Goal: Information Seeking & Learning: Learn about a topic

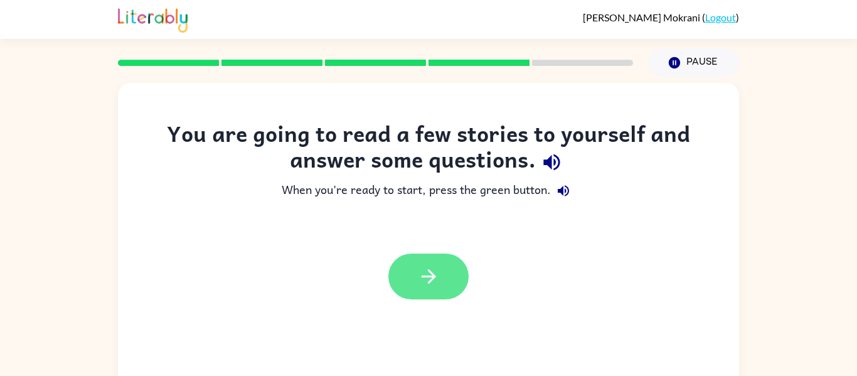
click at [442, 291] on button "button" at bounding box center [428, 276] width 80 height 46
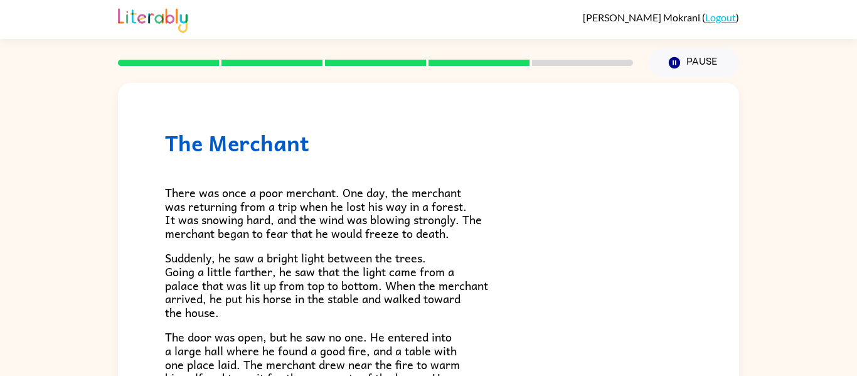
click at [721, 23] on link "Logout" at bounding box center [720, 17] width 31 height 12
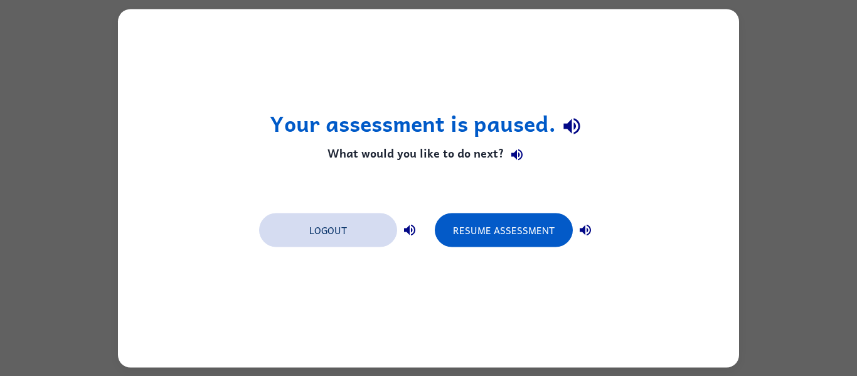
click at [338, 228] on button "Logout" at bounding box center [328, 230] width 138 height 34
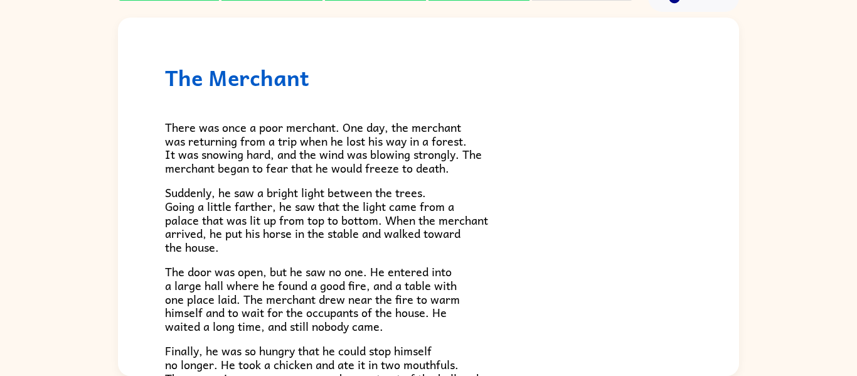
scroll to position [172, 0]
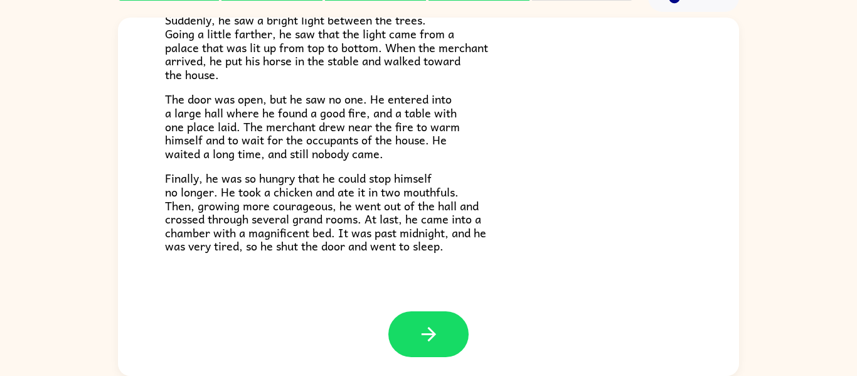
click at [352, 366] on div at bounding box center [428, 343] width 621 height 65
click at [445, 329] on button "button" at bounding box center [428, 334] width 80 height 46
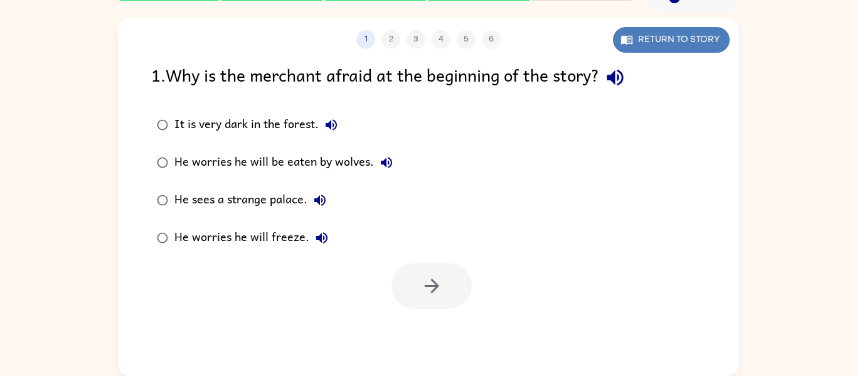
click at [704, 48] on button "Return to story" at bounding box center [671, 40] width 117 height 26
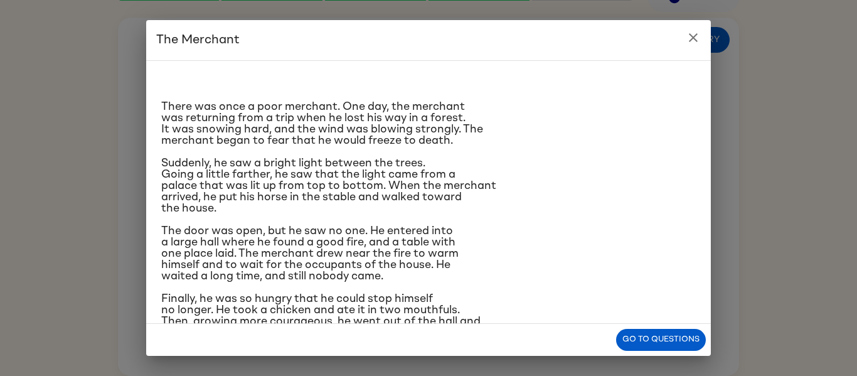
scroll to position [59, 0]
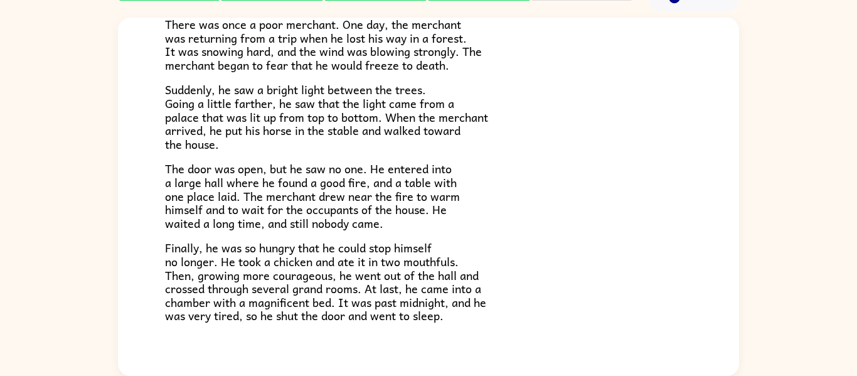
scroll to position [172, 0]
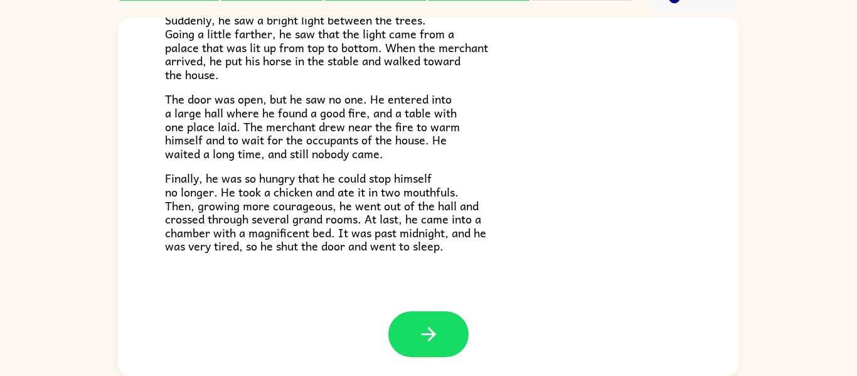
click at [422, 371] on div at bounding box center [428, 343] width 621 height 65
click at [428, 319] on button "button" at bounding box center [428, 334] width 80 height 46
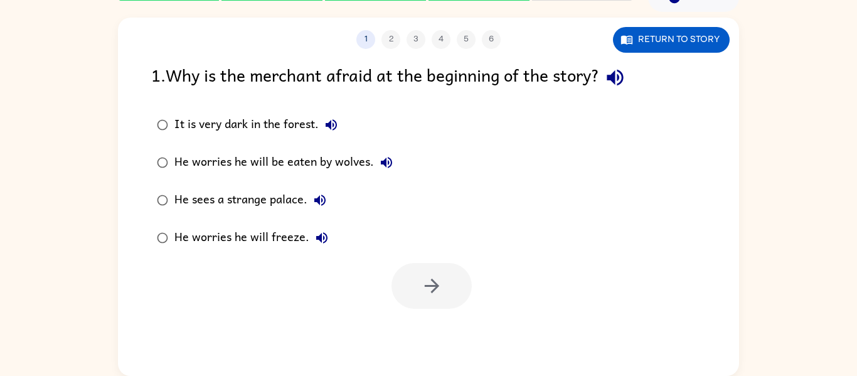
scroll to position [0, 0]
click at [705, 46] on button "Return to story" at bounding box center [671, 40] width 117 height 26
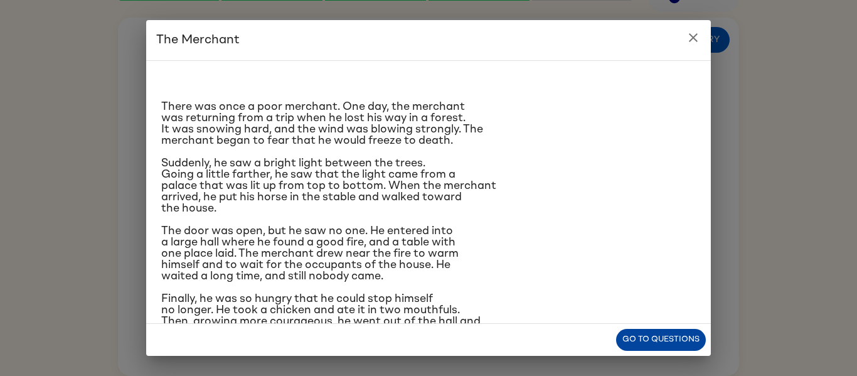
click at [689, 344] on button "Go to questions" at bounding box center [661, 340] width 90 height 22
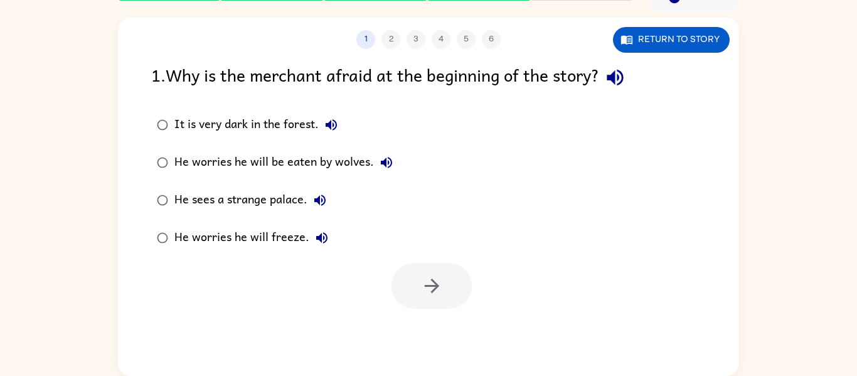
click at [268, 134] on div "It is very dark in the forest." at bounding box center [258, 124] width 169 height 25
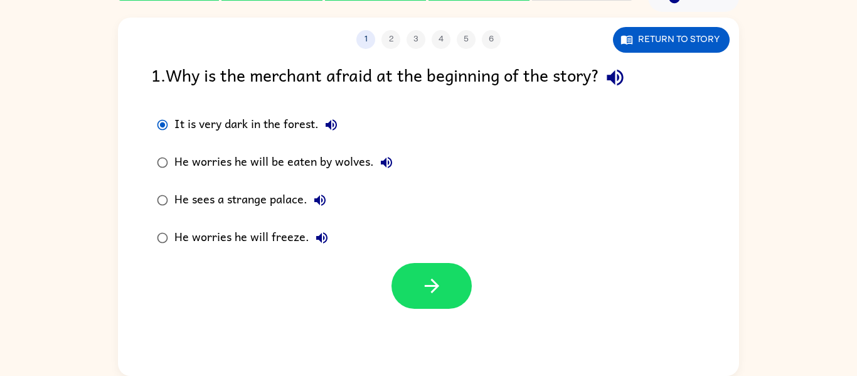
click at [363, 166] on div "He worries he will be eaten by wolves." at bounding box center [286, 162] width 225 height 25
click at [309, 202] on button "He sees a strange palace." at bounding box center [319, 200] width 25 height 25
click at [284, 237] on div "He worries he will freeze." at bounding box center [254, 237] width 160 height 25
click at [443, 300] on button "button" at bounding box center [431, 286] width 80 height 46
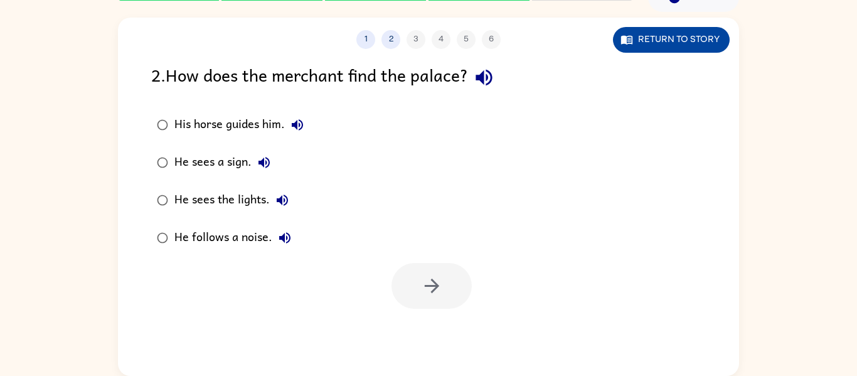
click at [669, 45] on button "Return to story" at bounding box center [671, 40] width 117 height 26
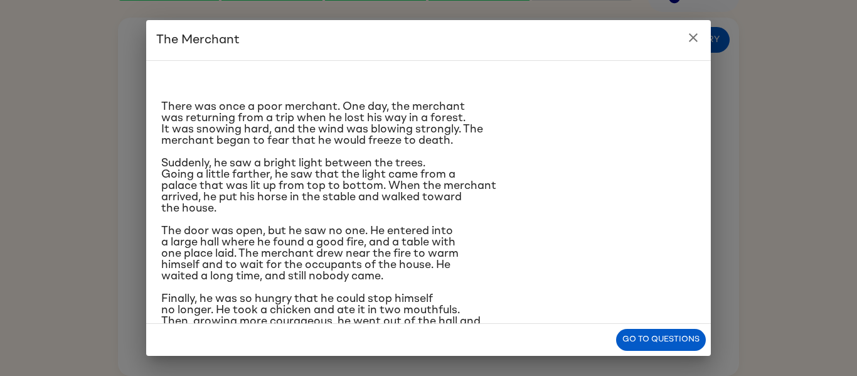
click at [693, 32] on icon "close" at bounding box center [692, 37] width 15 height 15
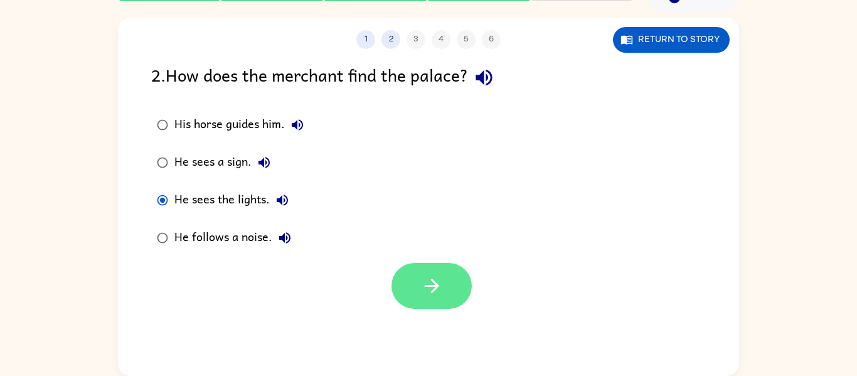
click at [430, 289] on icon "button" at bounding box center [432, 286] width 22 height 22
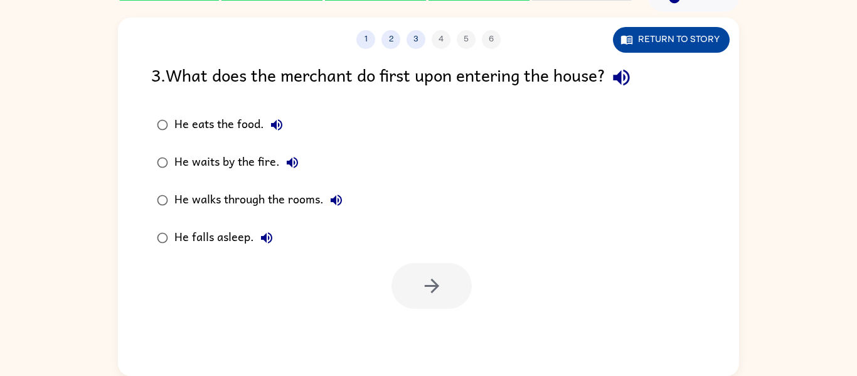
click at [674, 31] on button "Return to story" at bounding box center [671, 40] width 117 height 26
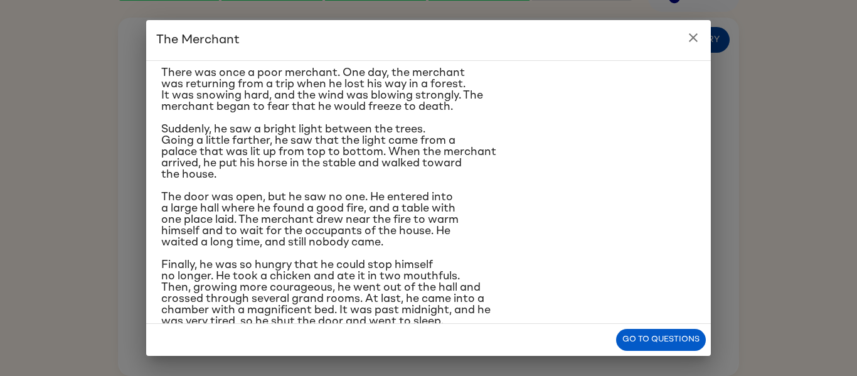
scroll to position [34, 0]
click at [691, 29] on button "close" at bounding box center [692, 37] width 25 height 25
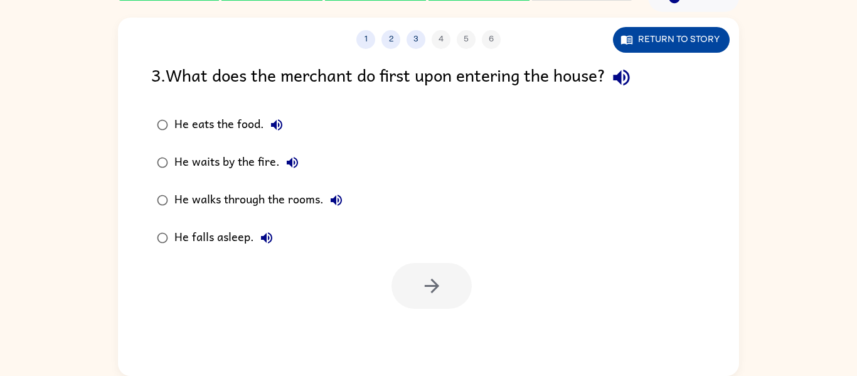
click at [704, 46] on button "Return to story" at bounding box center [671, 40] width 117 height 26
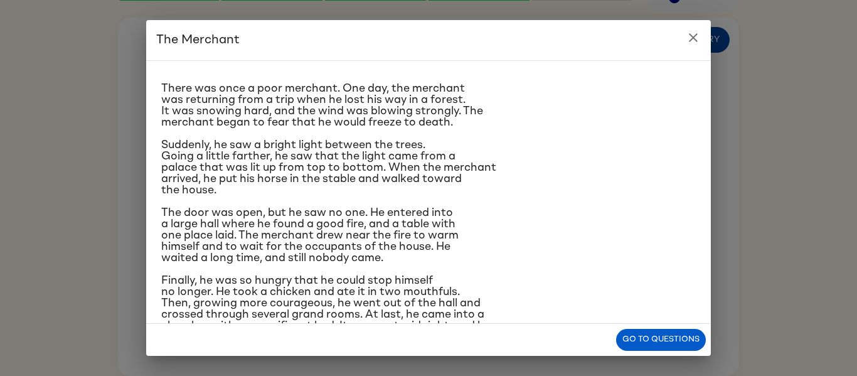
scroll to position [19, 0]
click at [699, 41] on icon "close" at bounding box center [692, 37] width 15 height 15
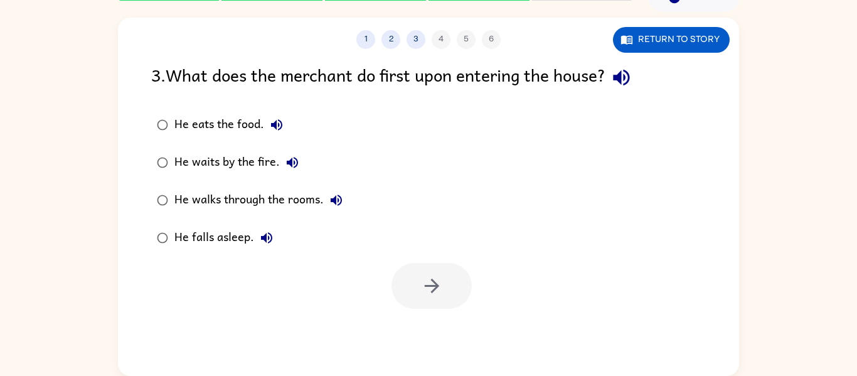
click at [234, 169] on div "He waits by the fire." at bounding box center [239, 162] width 130 height 25
click at [438, 296] on icon "button" at bounding box center [432, 286] width 22 height 22
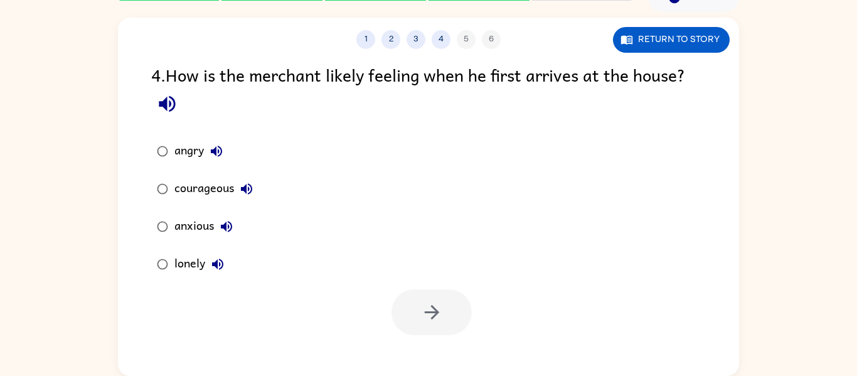
click at [727, 282] on div "angry courageous anxious lonely" at bounding box center [445, 207] width 588 height 151
click at [687, 33] on button "Return to story" at bounding box center [671, 40] width 117 height 26
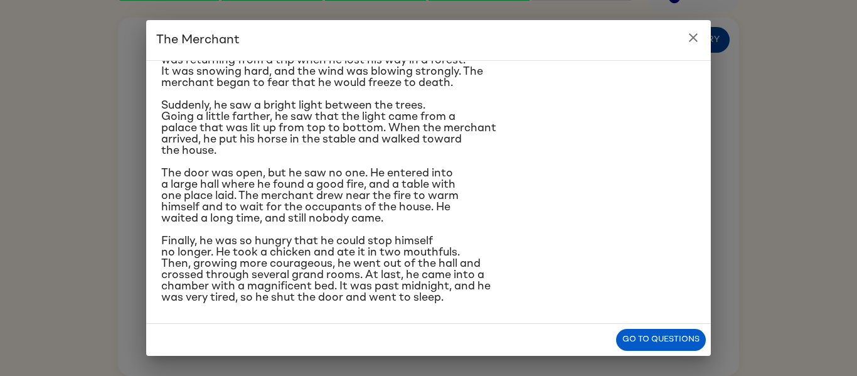
scroll to position [58, 0]
click at [693, 33] on icon "close" at bounding box center [692, 37] width 15 height 15
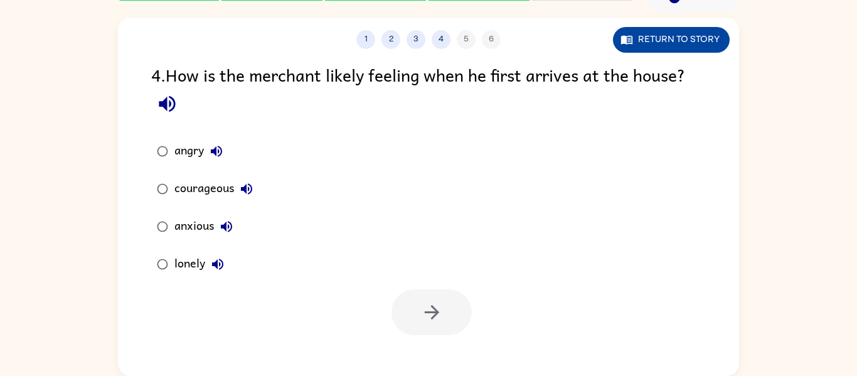
click at [705, 36] on button "Return to story" at bounding box center [671, 40] width 117 height 26
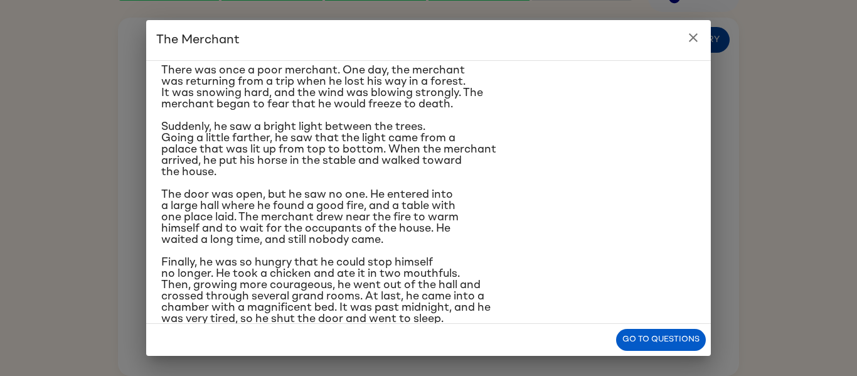
scroll to position [59, 0]
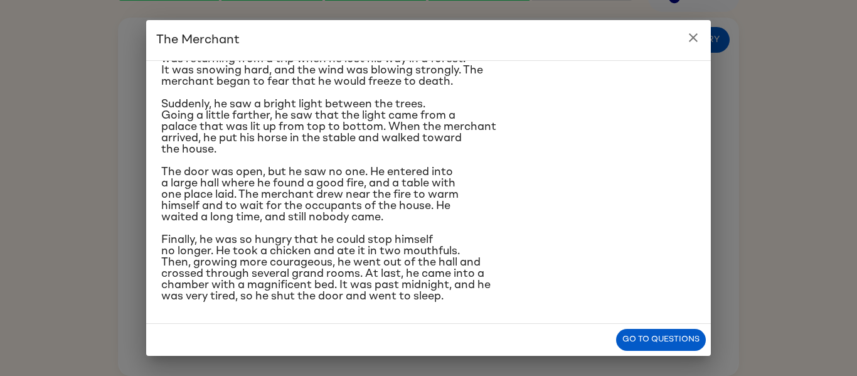
click at [702, 34] on button "close" at bounding box center [692, 37] width 25 height 25
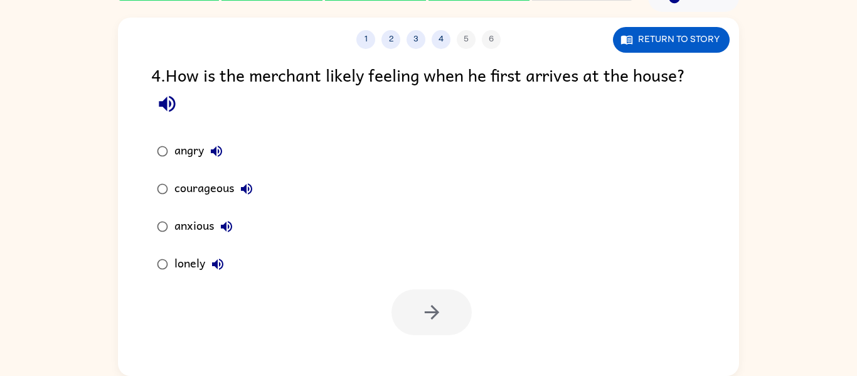
click at [184, 278] on label "lonely" at bounding box center [204, 264] width 121 height 38
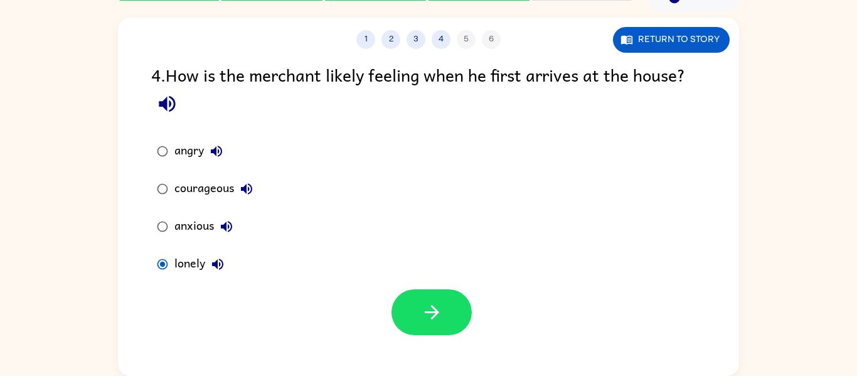
click at [208, 180] on div "courageous" at bounding box center [216, 188] width 85 height 25
click at [450, 317] on button "button" at bounding box center [431, 312] width 80 height 46
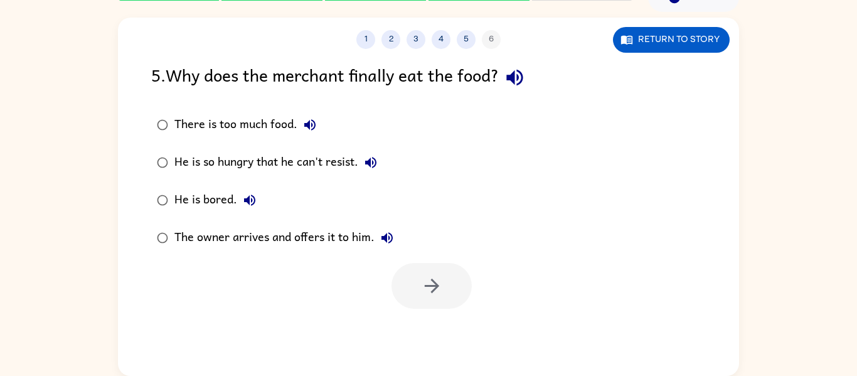
click at [343, 161] on div "He is so hungry that he can't resist." at bounding box center [278, 162] width 209 height 25
click at [449, 298] on button "button" at bounding box center [431, 286] width 80 height 46
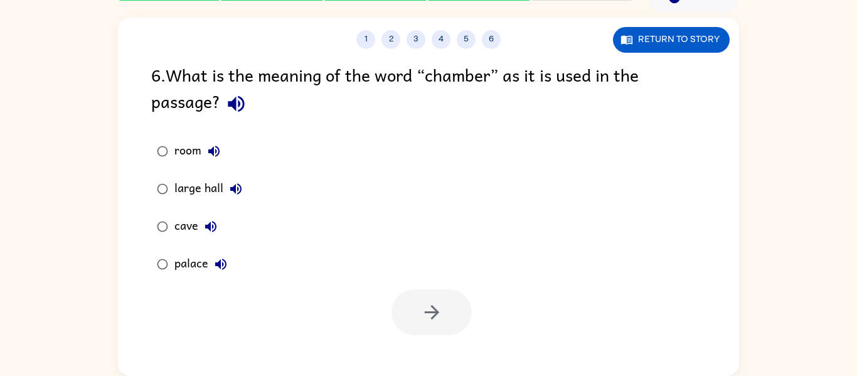
click at [215, 153] on icon "button" at bounding box center [213, 150] width 11 height 11
click at [187, 158] on div "room" at bounding box center [200, 151] width 52 height 25
click at [444, 324] on button "button" at bounding box center [431, 312] width 80 height 46
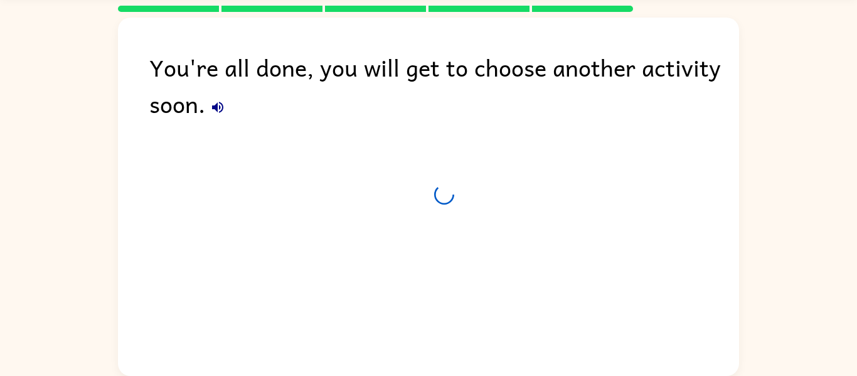
scroll to position [43, 0]
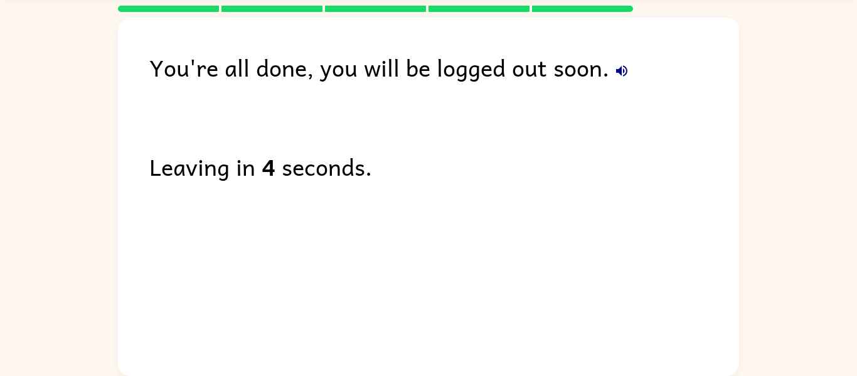
click at [484, 325] on div "You're all done, you will be logged out soon. Leaving in 4 seconds." at bounding box center [428, 194] width 621 height 352
